Goal: Information Seeking & Learning: Learn about a topic

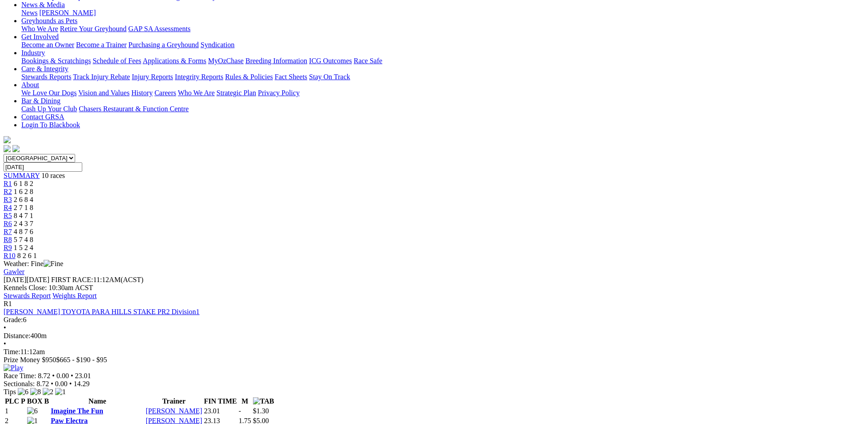
scroll to position [178, 0]
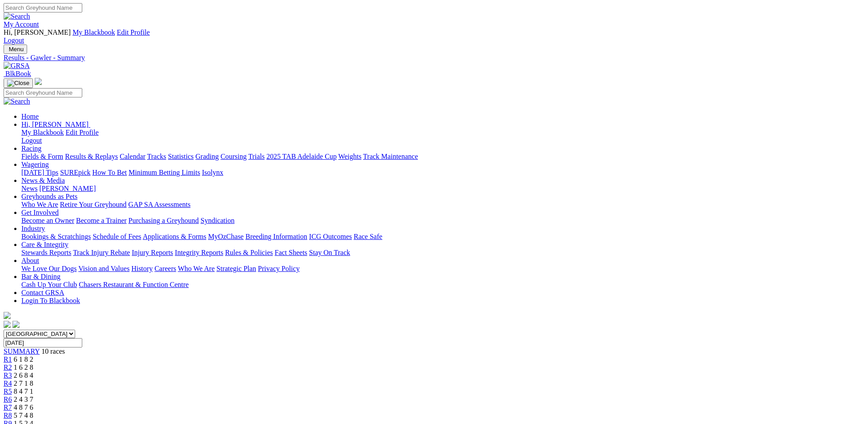
scroll to position [0, 0]
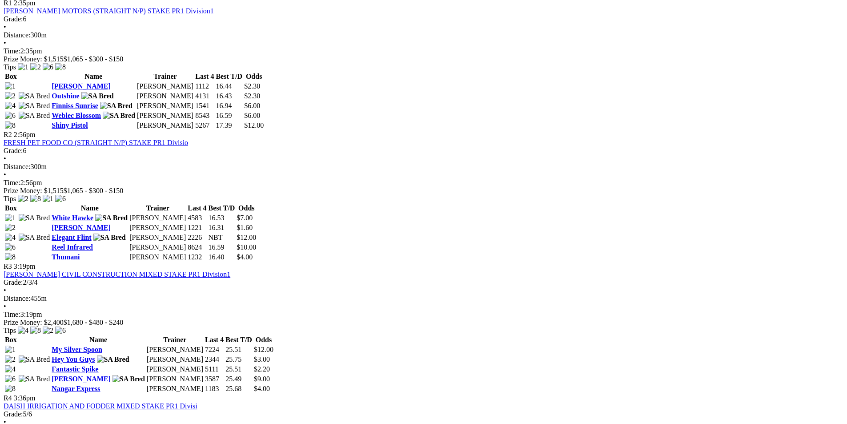
scroll to position [489, 0]
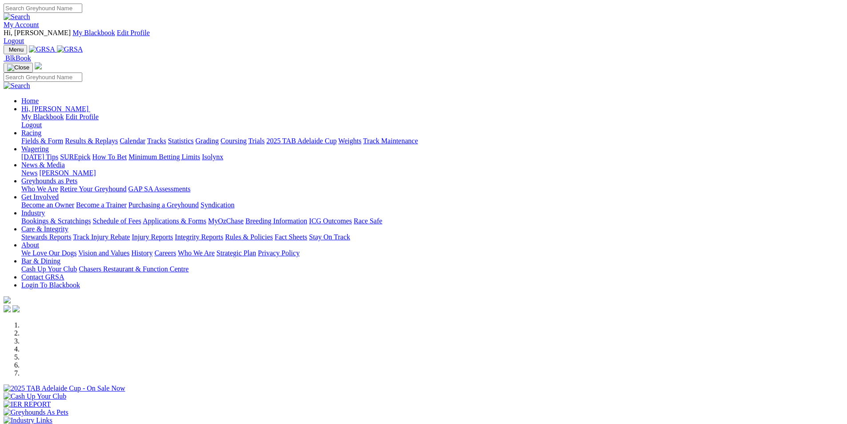
scroll to position [267, 0]
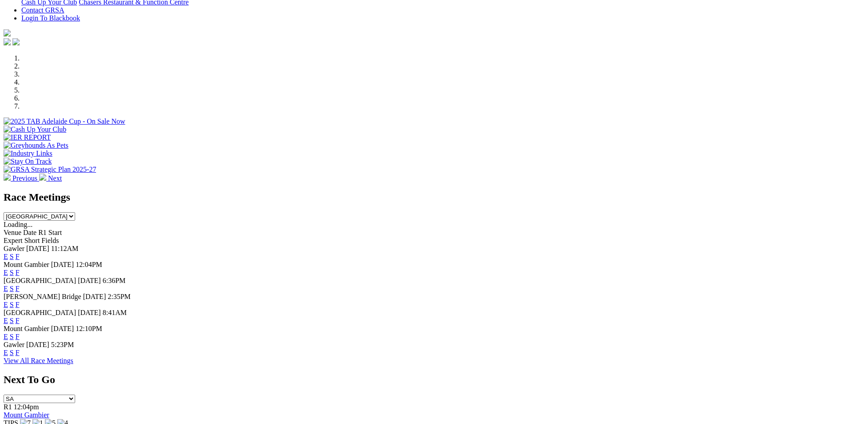
click at [8, 301] on link "E" at bounding box center [6, 305] width 4 height 8
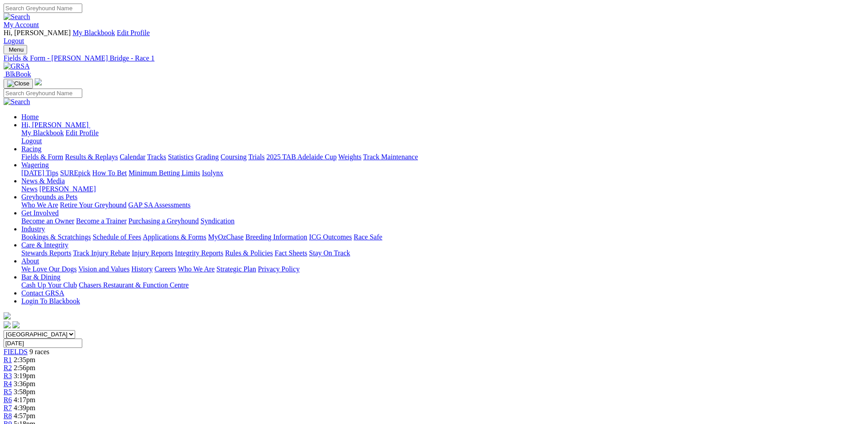
click at [12, 388] on span "R5" at bounding box center [8, 392] width 8 height 8
click at [12, 396] on link "R6" at bounding box center [8, 400] width 8 height 8
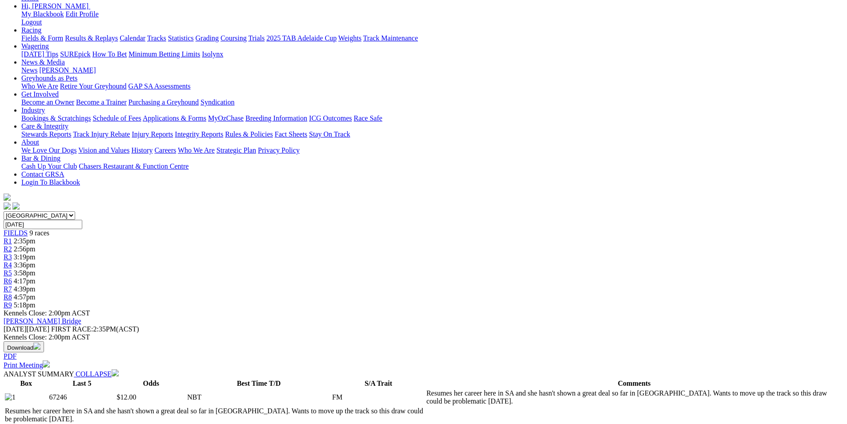
scroll to position [89, 0]
